Goal: Task Accomplishment & Management: Manage account settings

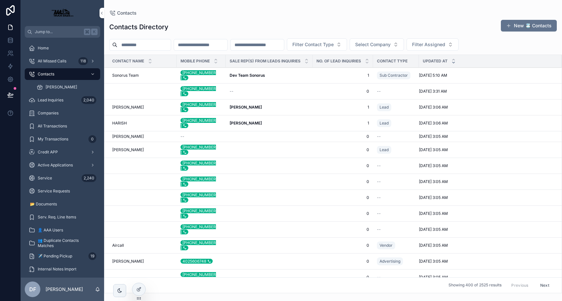
click at [160, 45] on input "scrollable content" at bounding box center [143, 44] width 53 height 9
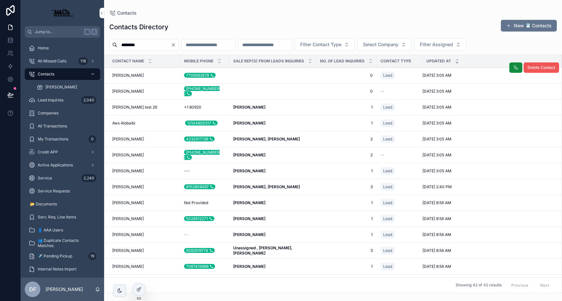
type input "********"
click at [546, 68] on span "Delete Contact" at bounding box center [541, 67] width 28 height 5
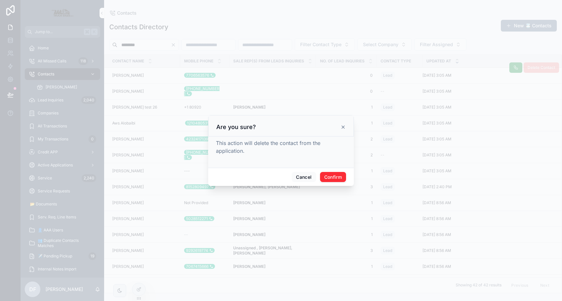
click at [337, 176] on button "Confirm" at bounding box center [333, 177] width 26 height 10
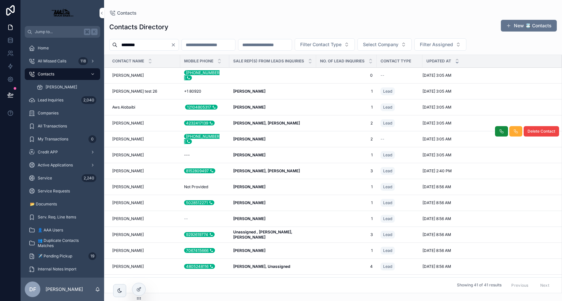
click at [157, 137] on div "[PERSON_NAME] [PERSON_NAME]" at bounding box center [144, 139] width 64 height 5
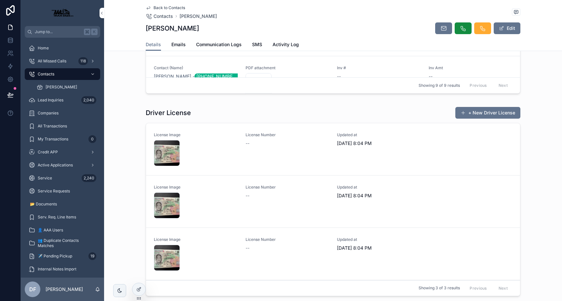
scroll to position [879, 0]
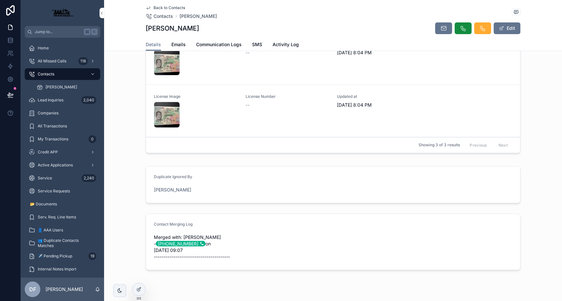
click at [229, 102] on div "IMG_3522-(1) .JPG" at bounding box center [196, 115] width 84 height 26
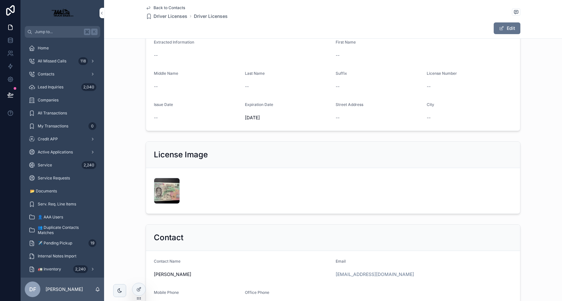
scroll to position [88, 0]
click at [512, 30] on button "Edit" at bounding box center [506, 28] width 27 height 12
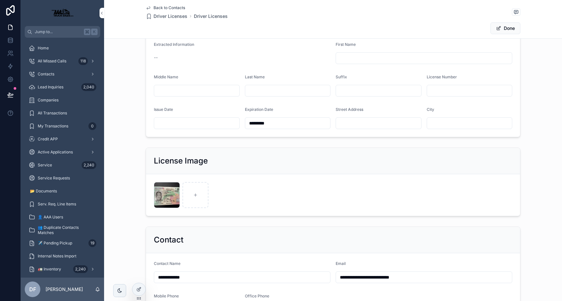
scroll to position [0, 0]
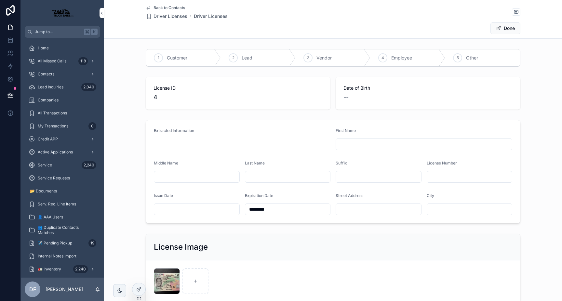
click at [161, 5] on span "Back to Contacts" at bounding box center [169, 7] width 32 height 5
